Goal: Information Seeking & Learning: Find specific fact

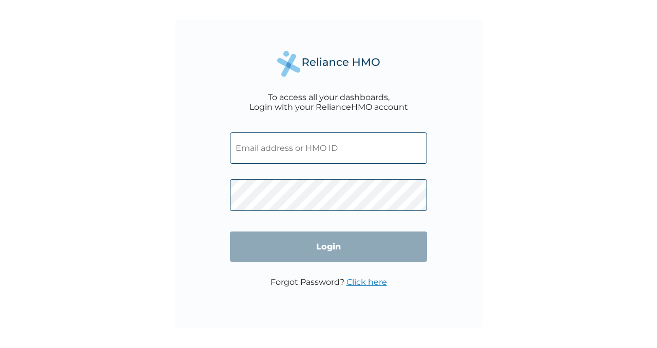
type input "[EMAIL_ADDRESS][DOMAIN_NAME]"
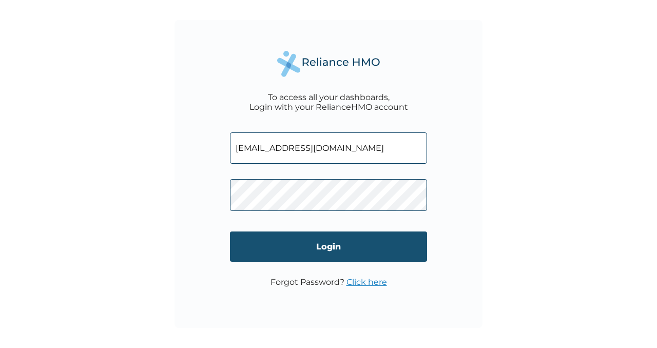
click at [309, 251] on input "Login" at bounding box center [328, 246] width 197 height 30
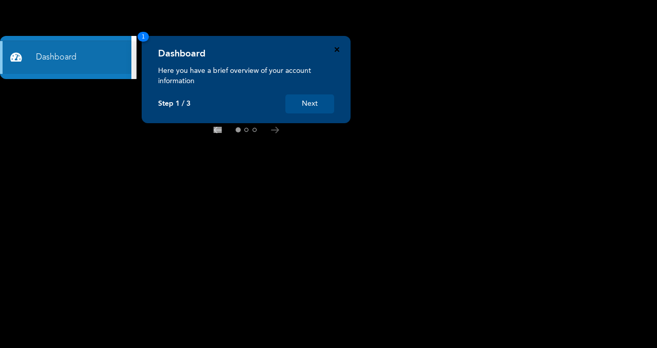
click at [336, 51] on icon "Close" at bounding box center [336, 49] width 5 height 5
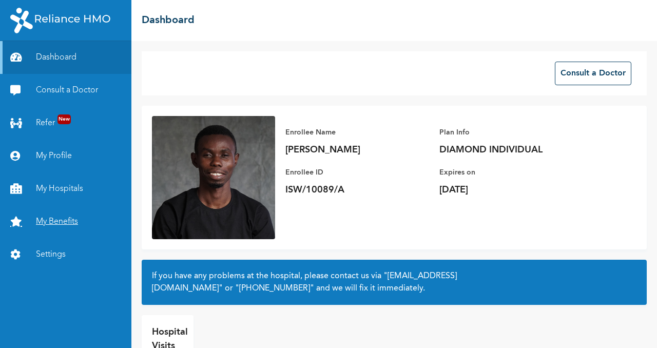
click at [61, 229] on link "My Benefits" at bounding box center [65, 221] width 131 height 33
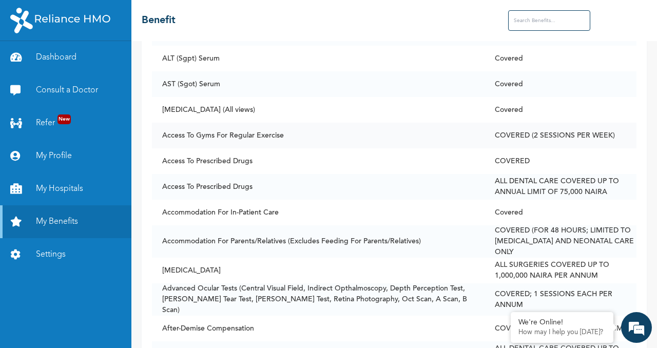
scroll to position [151, 0]
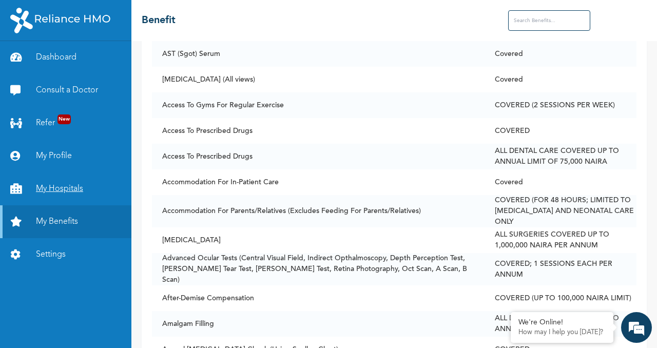
click at [57, 190] on link "My Hospitals" at bounding box center [65, 188] width 131 height 33
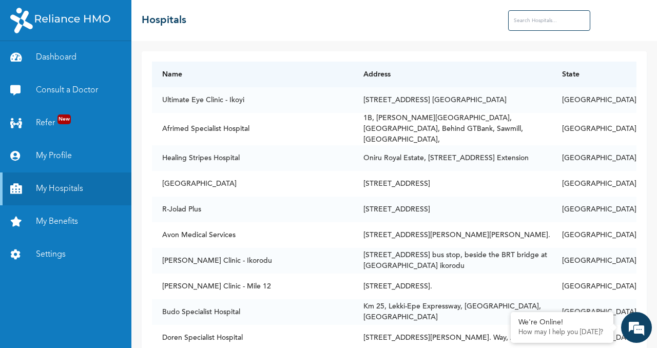
click at [527, 22] on input "text" at bounding box center [549, 20] width 82 height 21
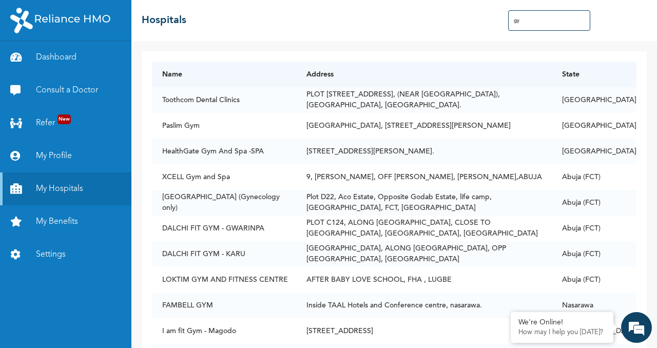
type input "g"
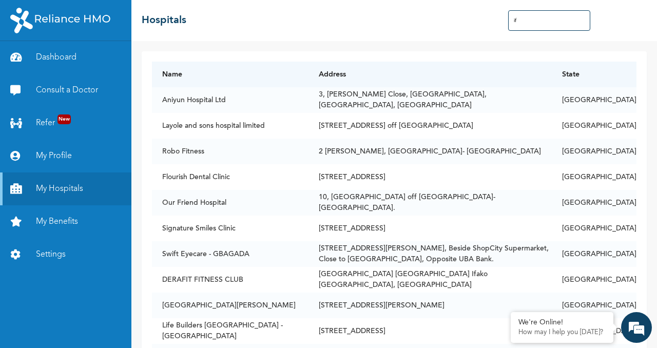
type input "i"
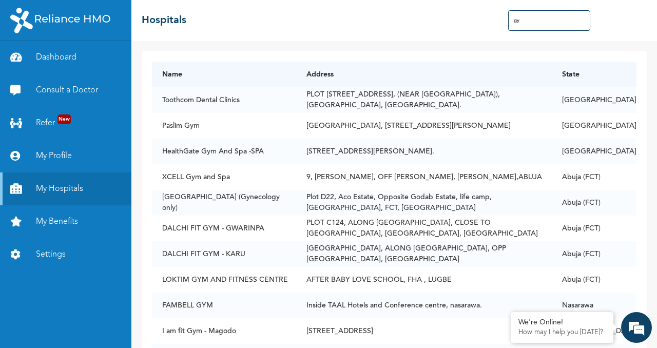
type input "g"
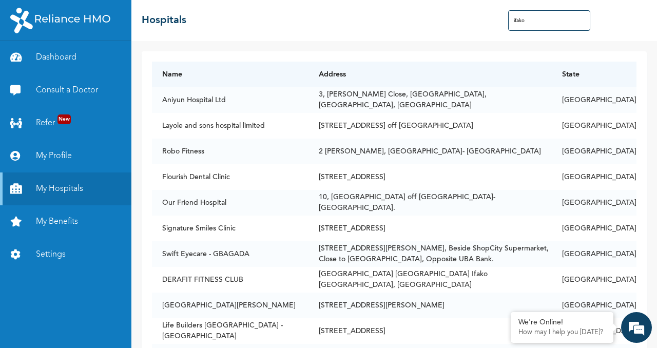
click at [400, 54] on div "Name Address State Aniyun Hospital Ltd 3, [PERSON_NAME][GEOGRAPHIC_DATA] [GEOGR…" at bounding box center [394, 282] width 505 height 463
click at [259, 74] on th "Name" at bounding box center [230, 75] width 156 height 26
click at [540, 15] on input "ifako" at bounding box center [549, 20] width 82 height 21
type input "i"
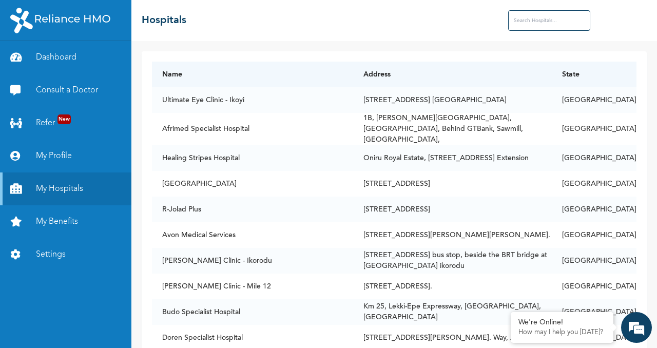
click at [524, 25] on input "text" at bounding box center [549, 20] width 82 height 21
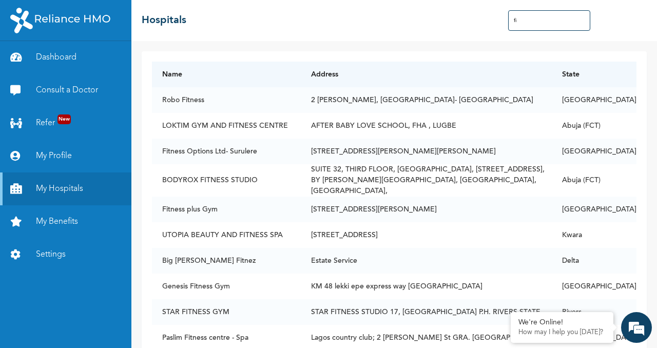
type input "f"
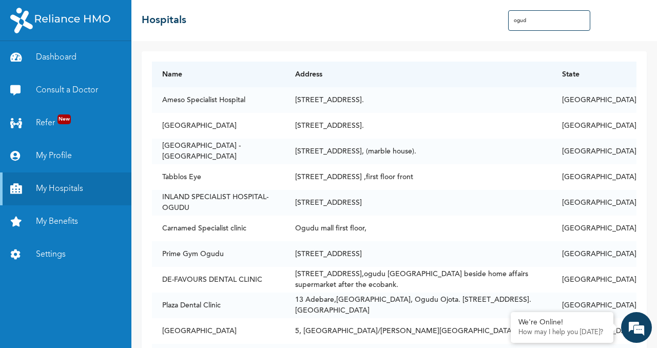
type input "ogudu"
